Goal: Information Seeking & Learning: Learn about a topic

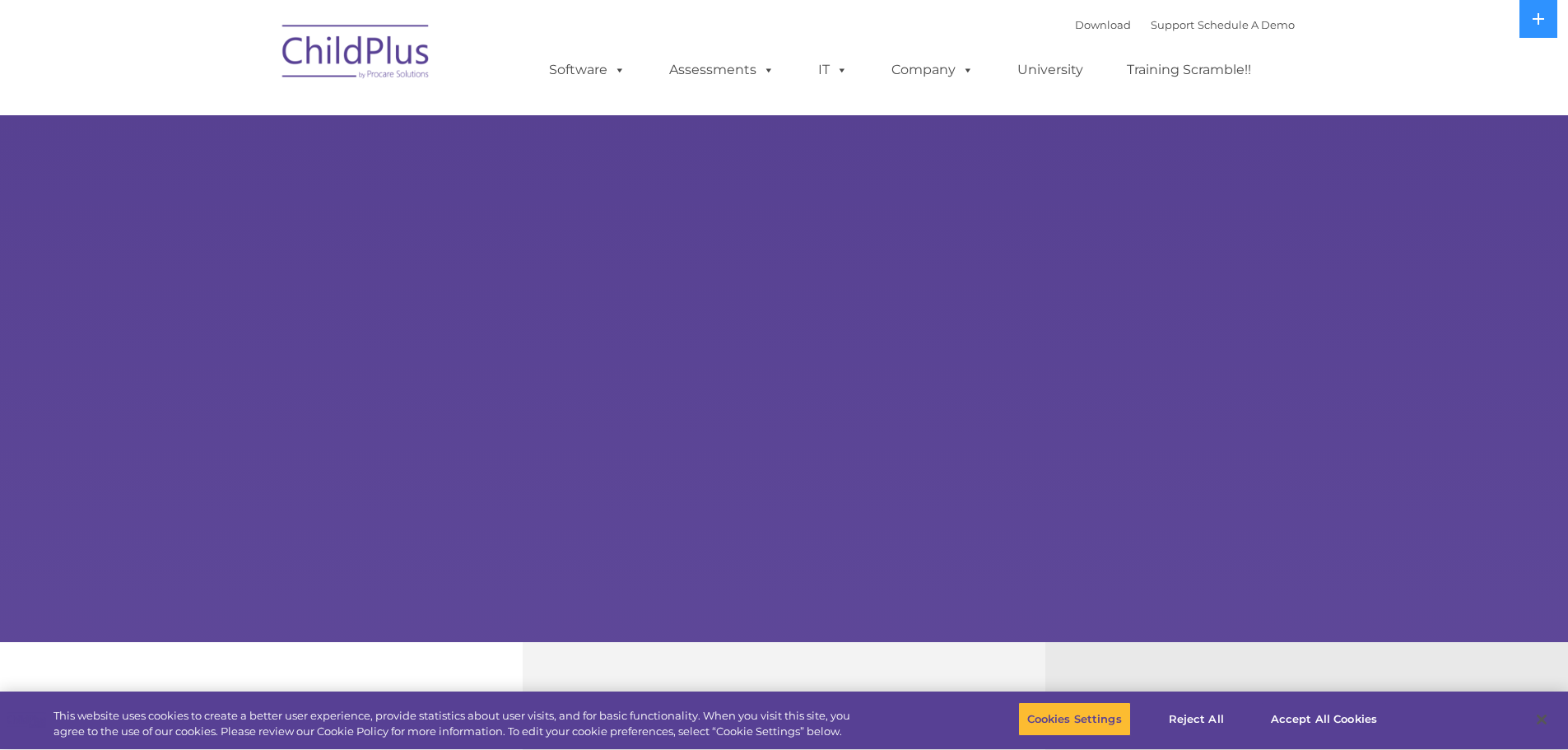
select select "MEDIUM"
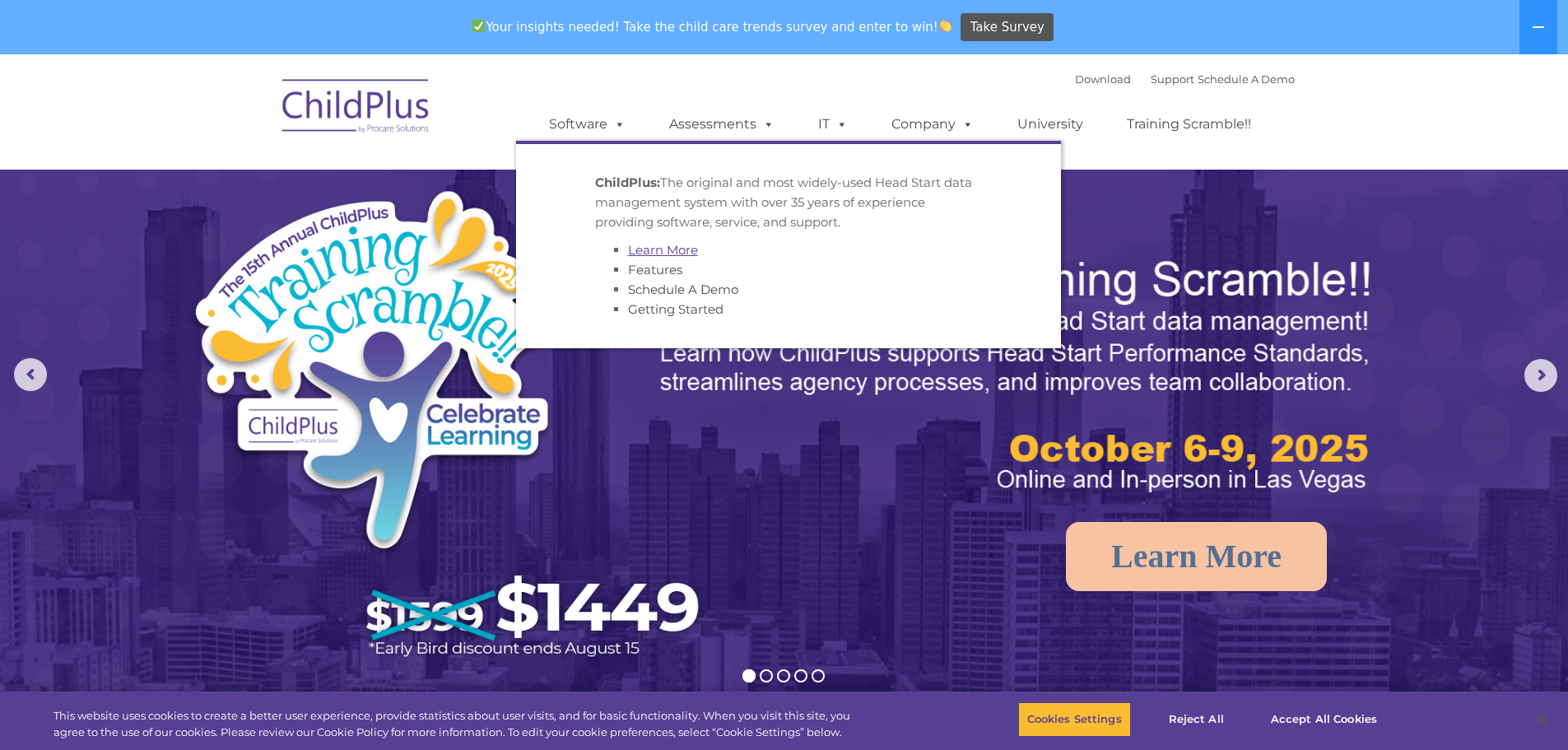
click at [672, 245] on link "Learn More" at bounding box center [663, 249] width 70 height 15
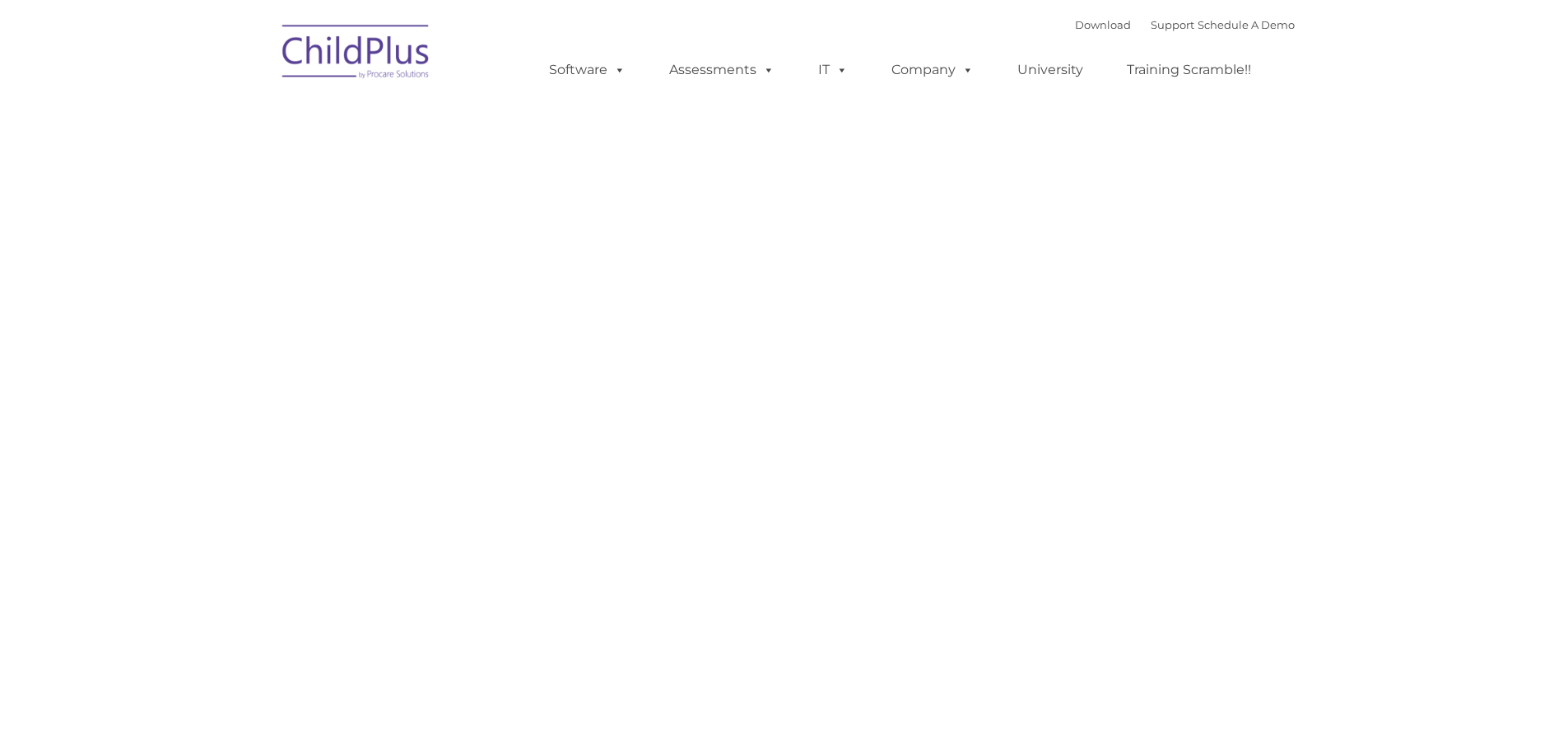
type input ""
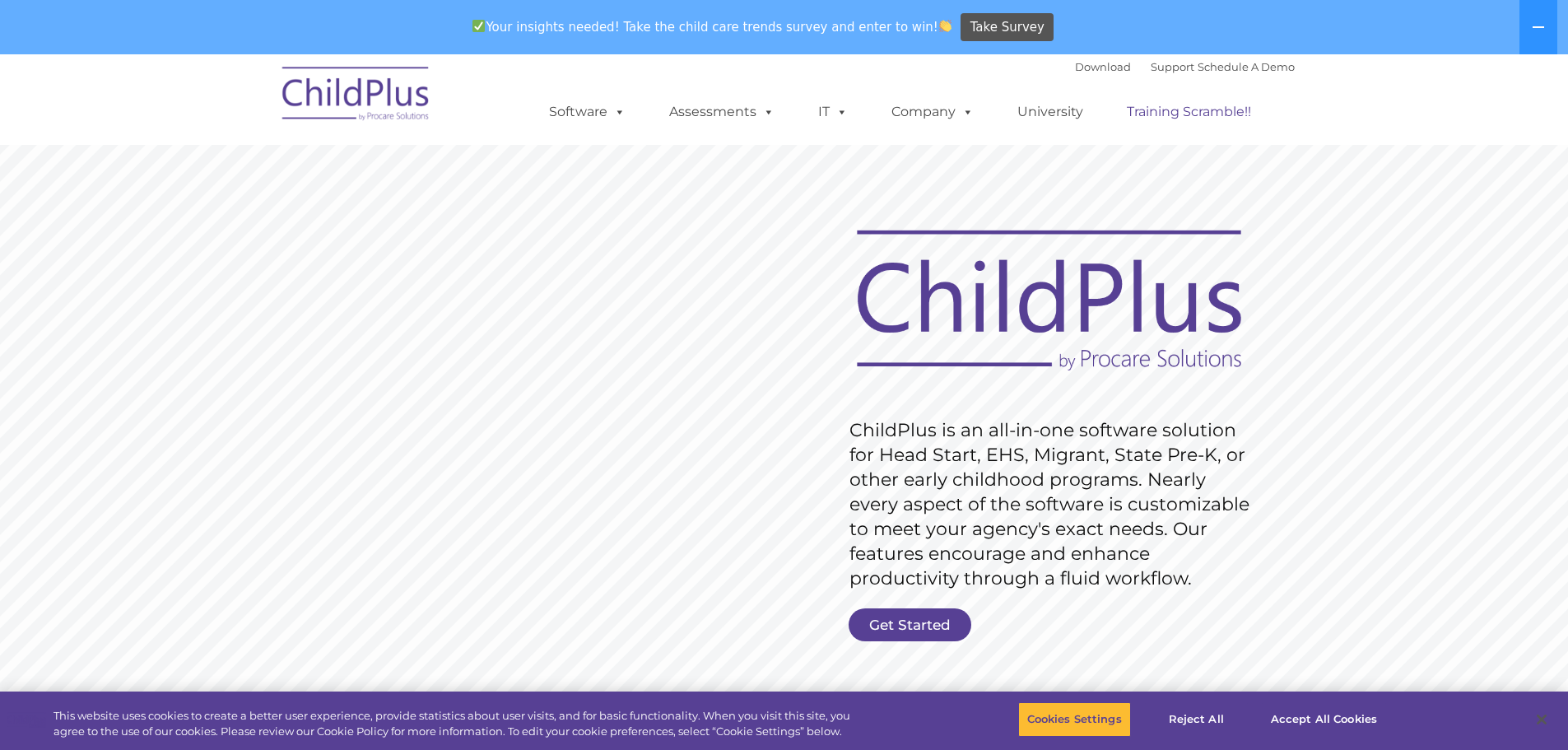
click at [1179, 114] on link "Training Scramble!!" at bounding box center [1188, 112] width 157 height 33
click at [1537, 28] on icon at bounding box center [1538, 27] width 12 height 2
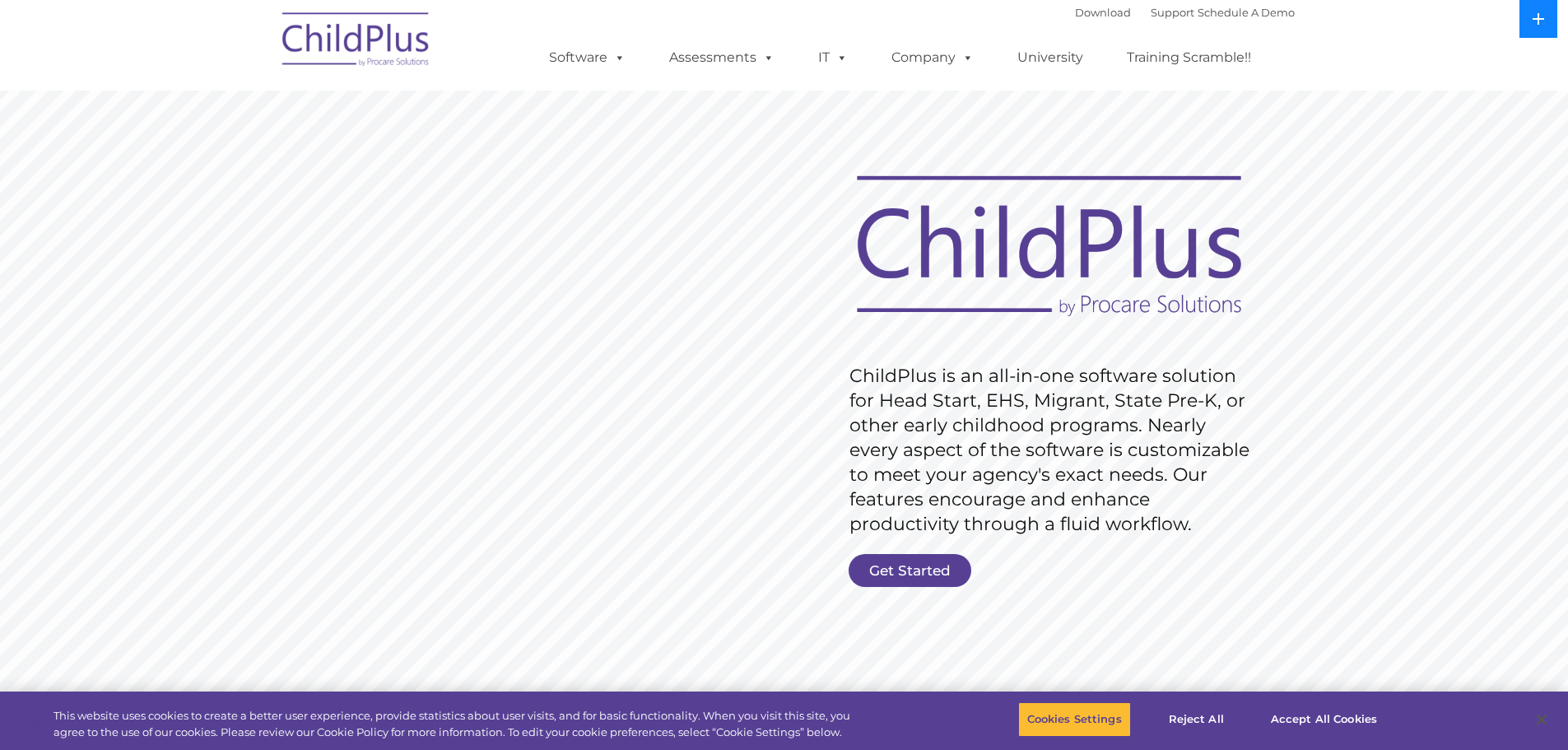
click at [1537, 28] on button at bounding box center [1538, 19] width 38 height 38
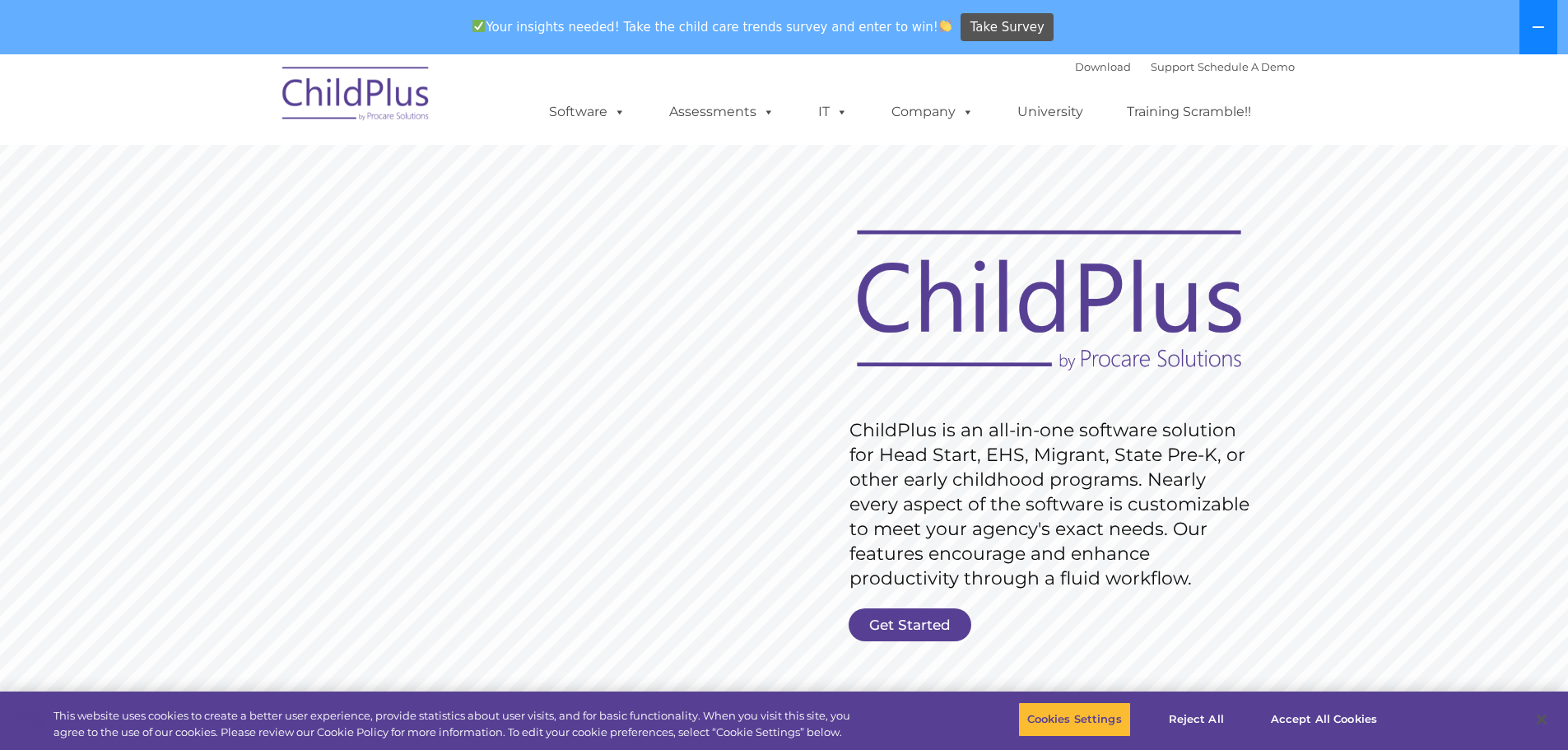
click at [1537, 28] on button at bounding box center [1538, 27] width 38 height 54
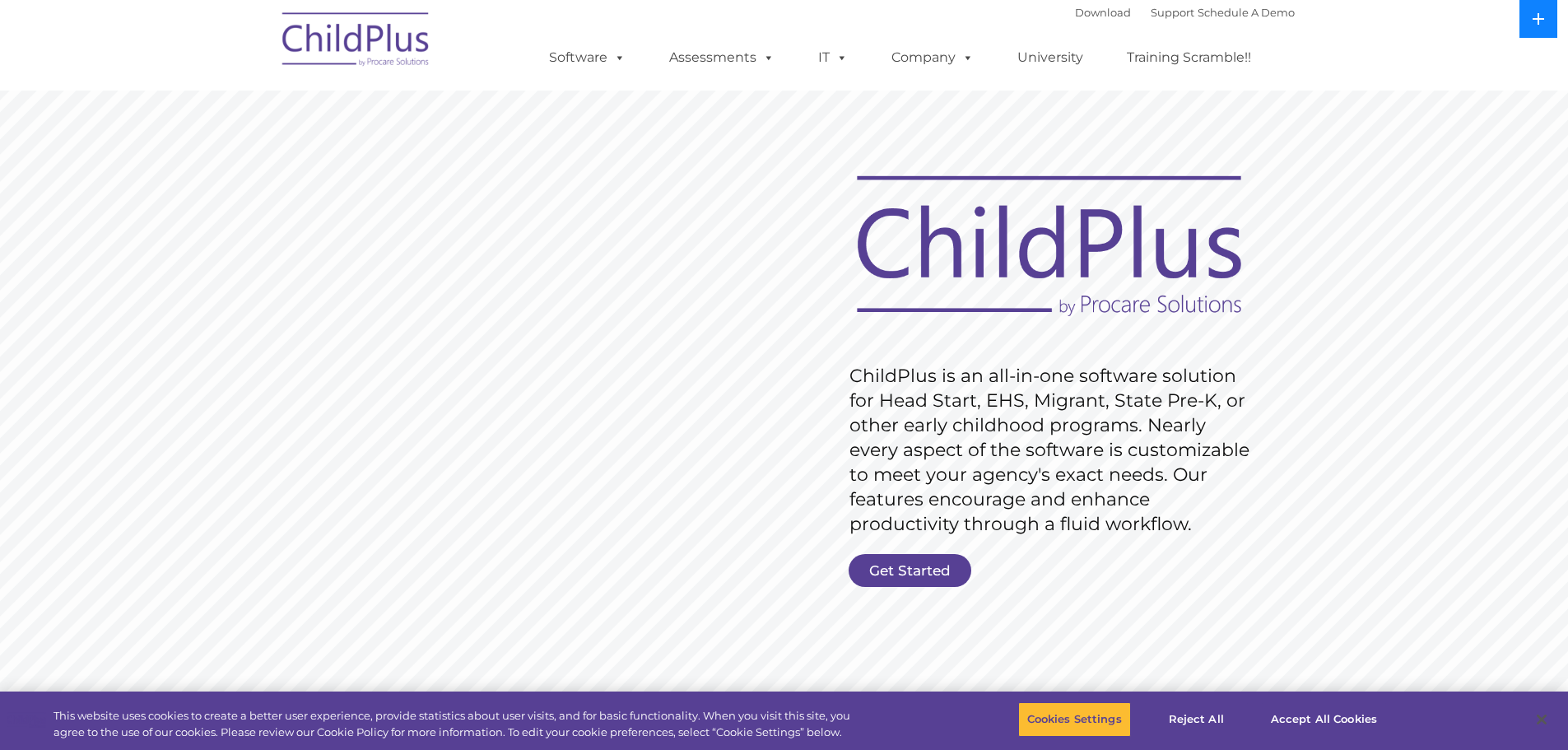
click at [1537, 28] on button at bounding box center [1538, 19] width 38 height 38
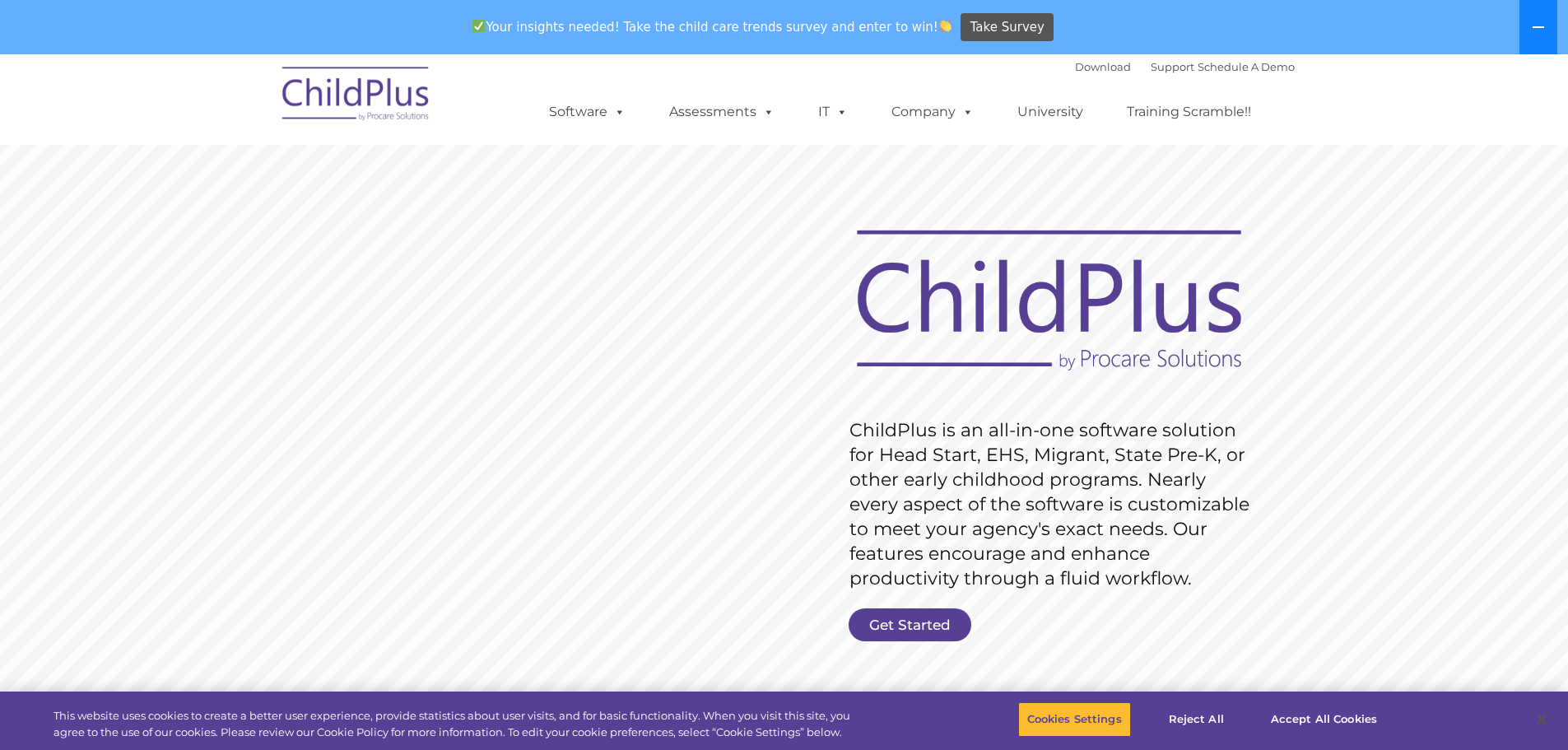
click at [1537, 28] on icon at bounding box center [1538, 27] width 12 height 2
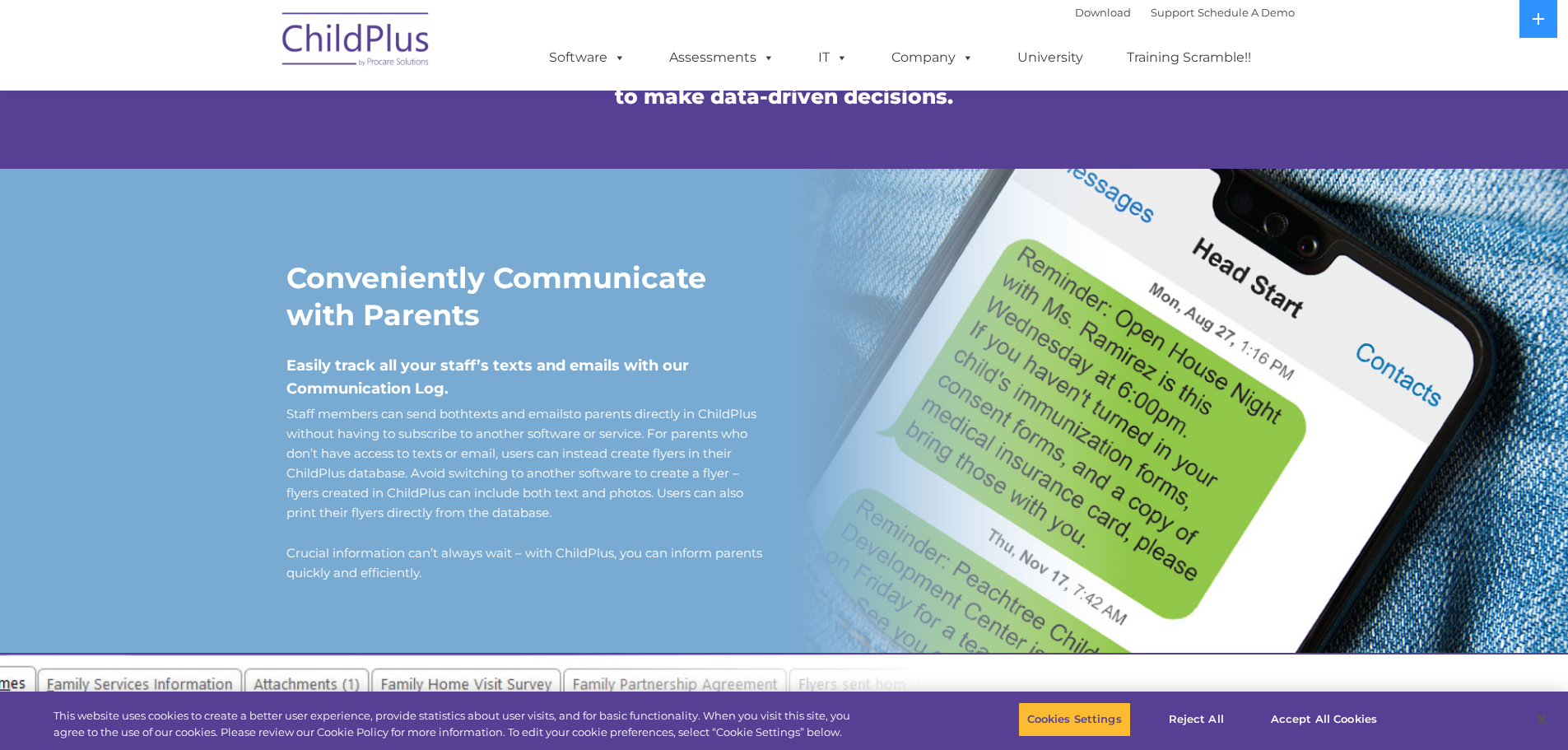
scroll to position [1239, 0]
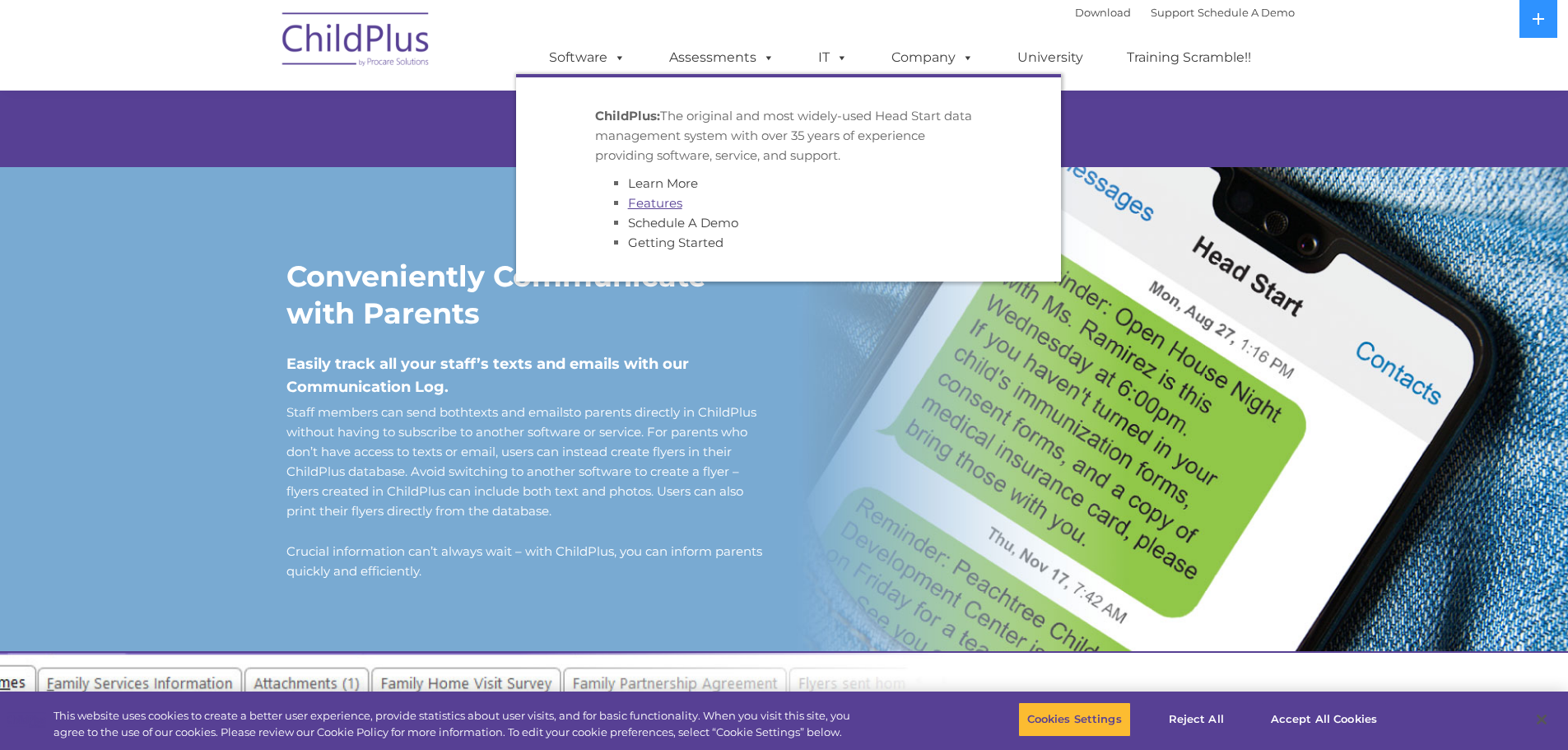
click at [660, 210] on link "Features" at bounding box center [655, 202] width 54 height 15
